Goal: Use online tool/utility: Utilize a website feature to perform a specific function

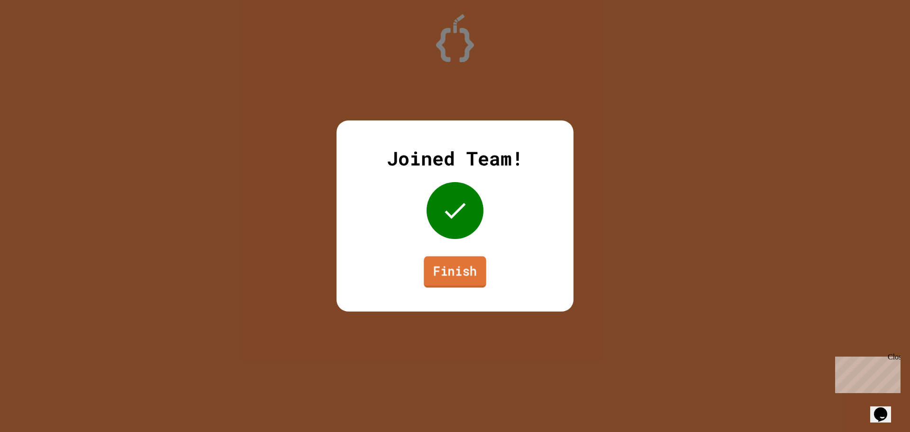
click at [460, 269] on link "Finish" at bounding box center [455, 271] width 63 height 31
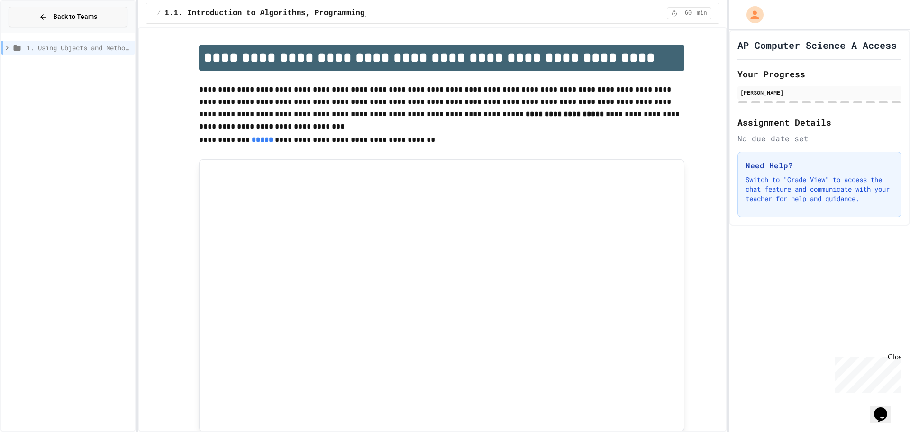
click at [112, 24] on button "Back to Teams" at bounding box center [68, 17] width 119 height 20
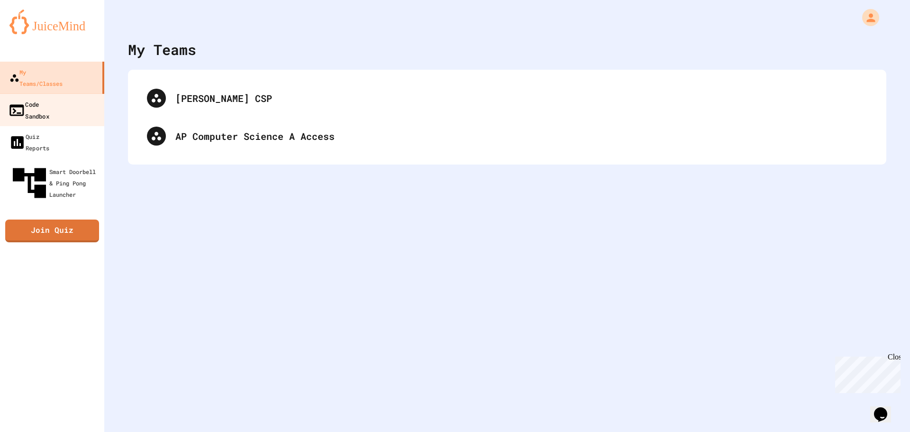
click at [70, 99] on link "Code Sandbox" at bounding box center [53, 109] width 108 height 33
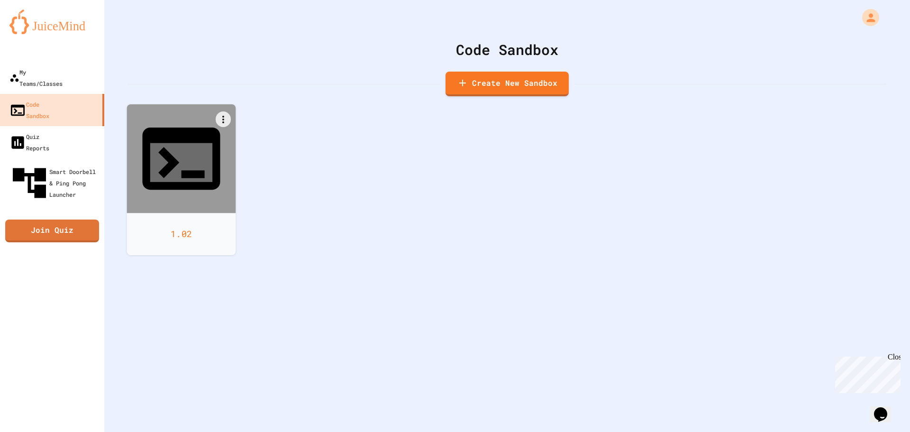
click at [175, 157] on div at bounding box center [181, 158] width 109 height 109
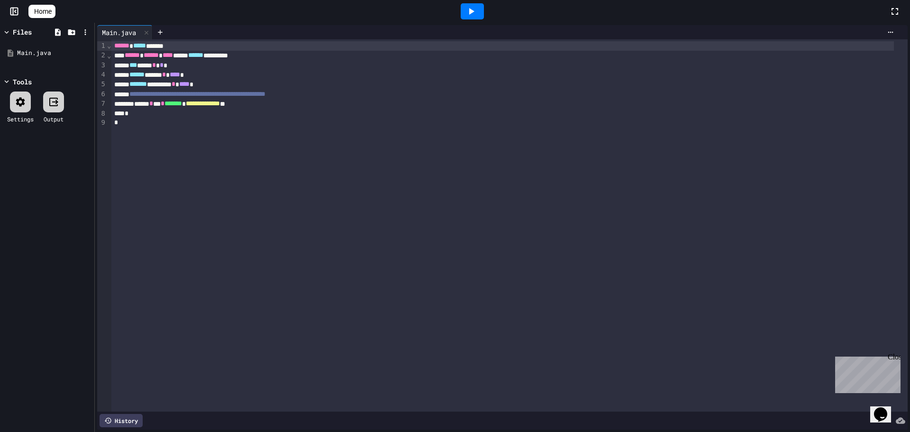
click at [163, 64] on span "*" at bounding box center [162, 65] width 4 height 7
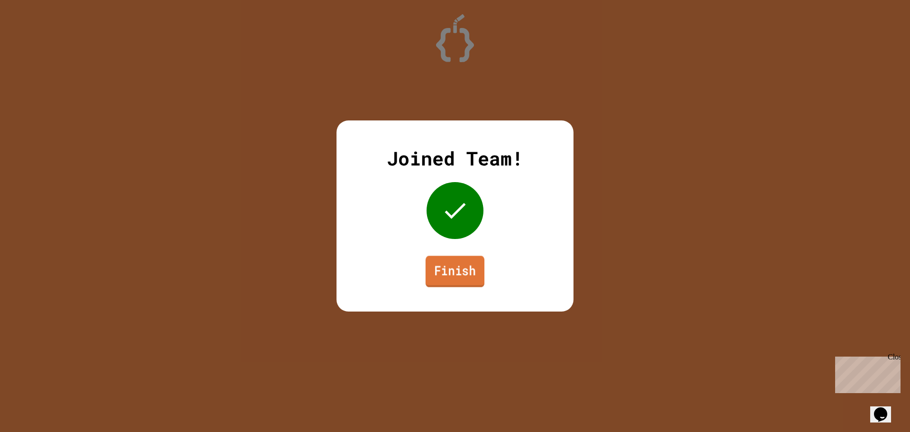
click at [480, 271] on link "Finish" at bounding box center [454, 270] width 59 height 31
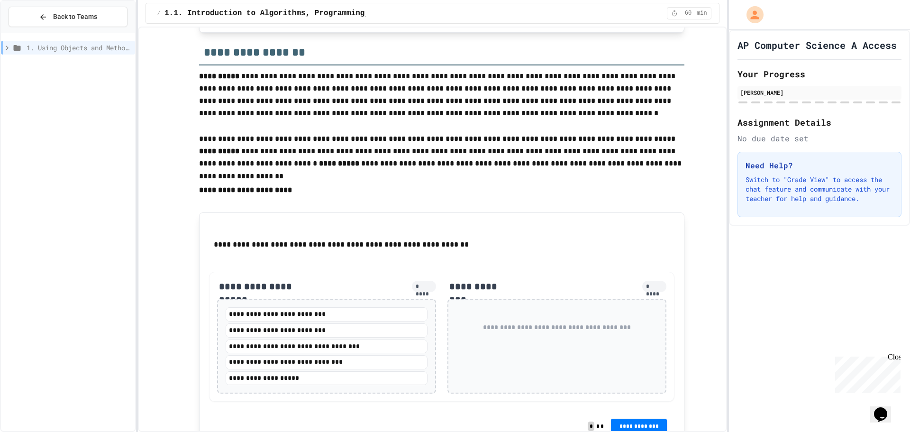
scroll to position [426, 0]
